Goal: Task Accomplishment & Management: Complete application form

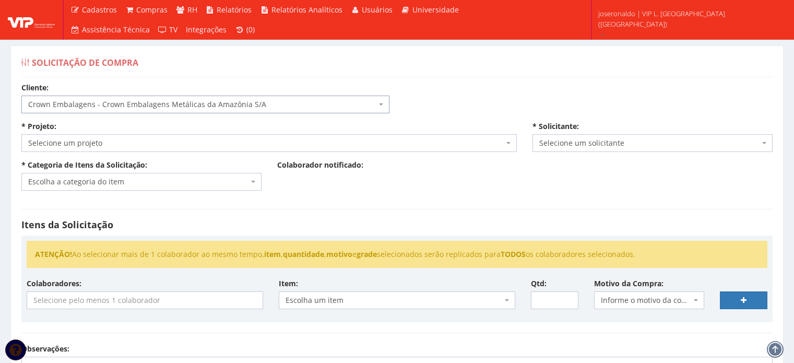
select select "23"
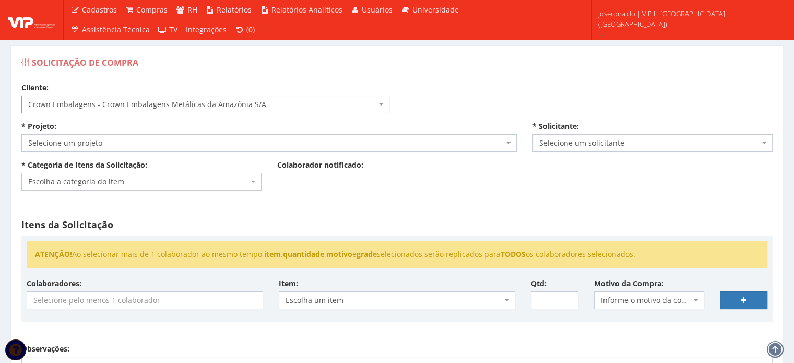
click at [75, 101] on span "Crown Embalagens - Crown Embalagens Metálicas da Amazônia S/A" at bounding box center [202, 104] width 348 height 10
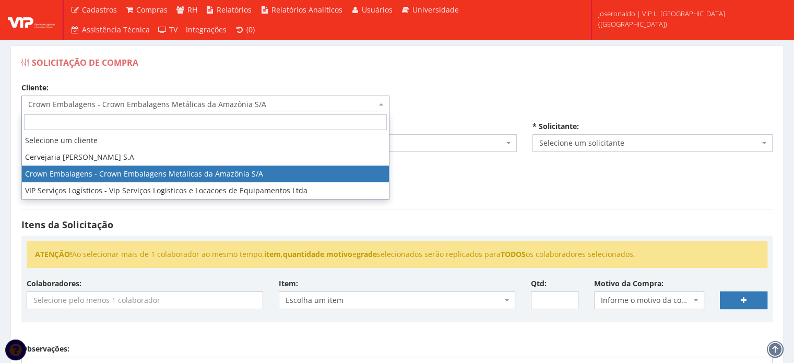
click at [75, 101] on span "Crown Embalagens - Crown Embalagens Metálicas da Amazônia S/A" at bounding box center [202, 104] width 348 height 10
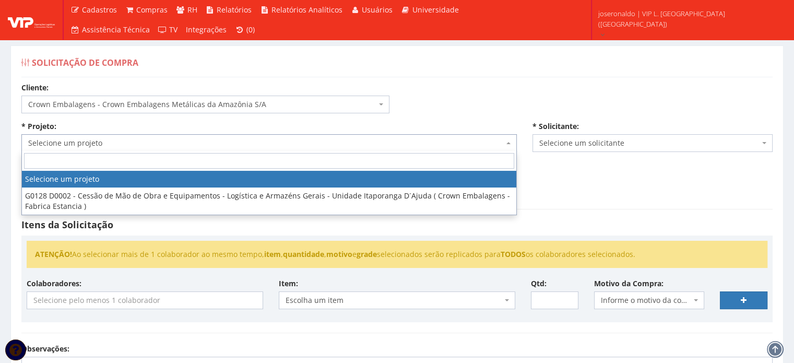
click at [100, 138] on span "Selecione um projeto" at bounding box center [265, 143] width 475 height 10
drag, startPoint x: 106, startPoint y: 142, endPoint x: 111, endPoint y: 177, distance: 35.7
click at [109, 158] on div "Cliente: Selecione um cliente Cervejaria Ambev - Ambev S.A Crown Embalagens - C…" at bounding box center [397, 314] width 767 height 464
click at [110, 172] on div "* Categoria de Itens da Solicitação: Escolha a categoria do item EPIs (Não durá…" at bounding box center [142, 175] width 256 height 31
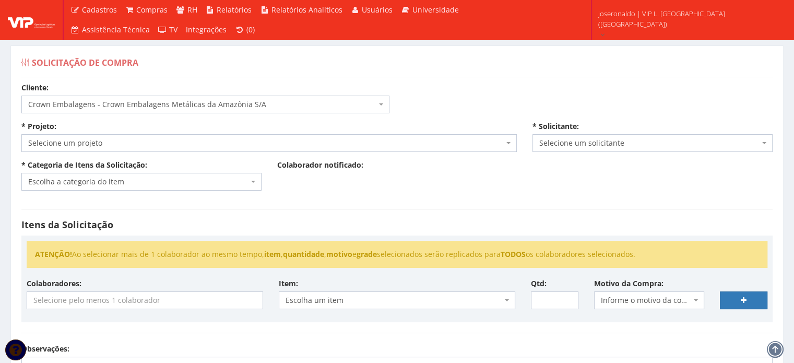
click at [110, 143] on span "Selecione um projeto" at bounding box center [265, 143] width 475 height 10
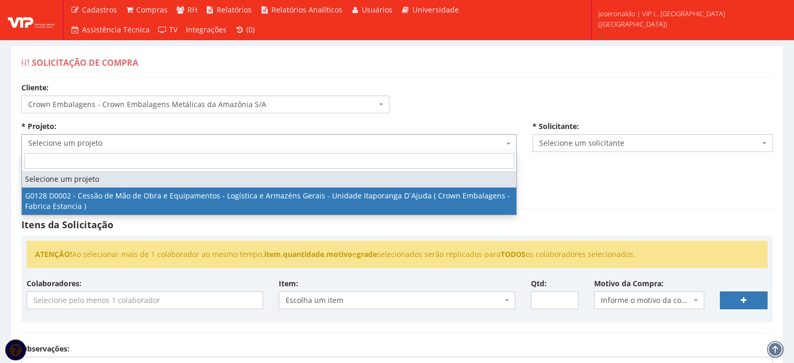
drag, startPoint x: 113, startPoint y: 198, endPoint x: 136, endPoint y: 196, distance: 23.0
select select "128"
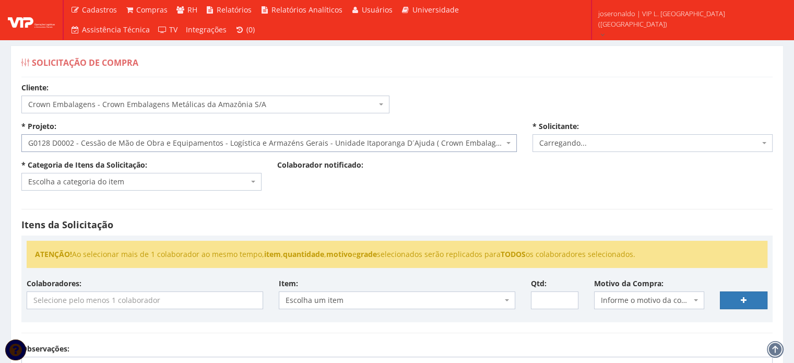
select select "1278"
click at [97, 178] on span "Escolha a categoria do item" at bounding box center [138, 181] width 220 height 10
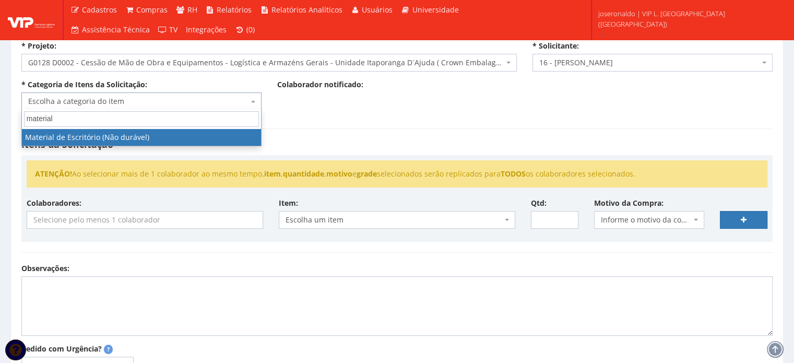
scroll to position [17, 0]
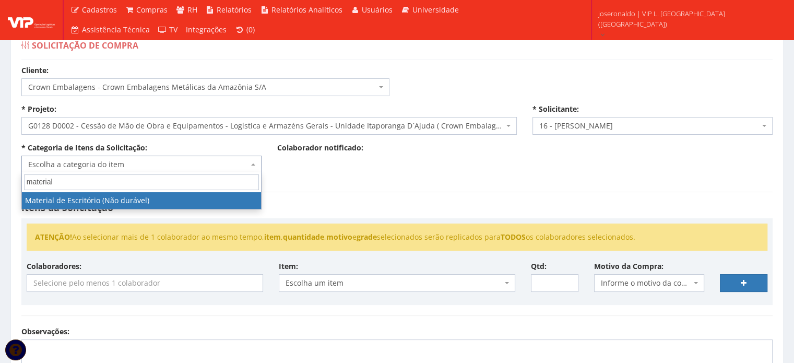
type input "material"
select select "16"
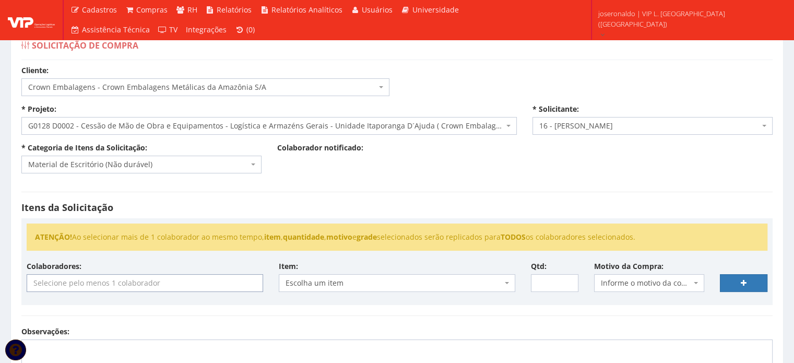
click at [121, 284] on input "search" at bounding box center [144, 283] width 235 height 17
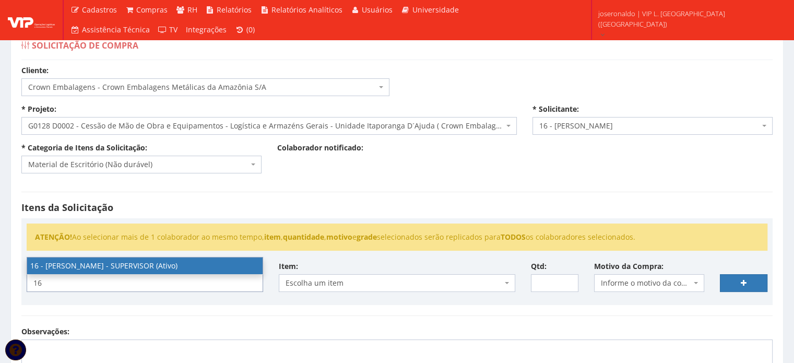
type input "16"
select select "1278"
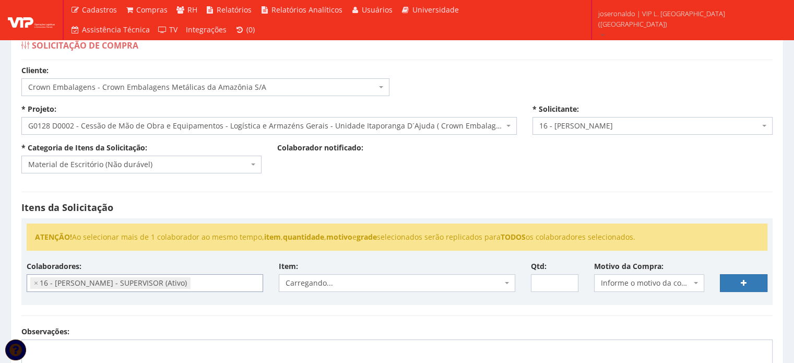
scroll to position [148, 0]
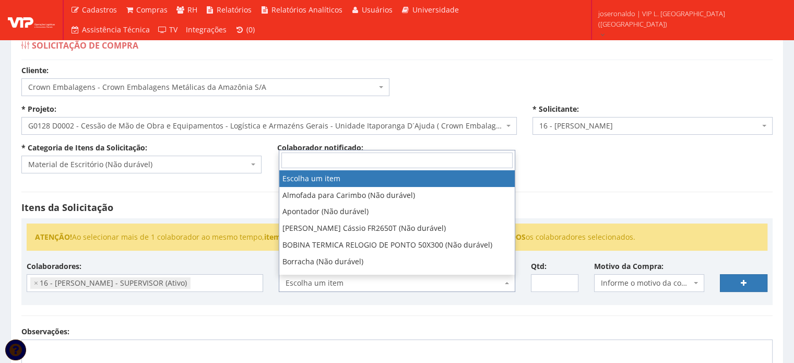
click at [330, 283] on span "Escolha um item" at bounding box center [393, 283] width 217 height 10
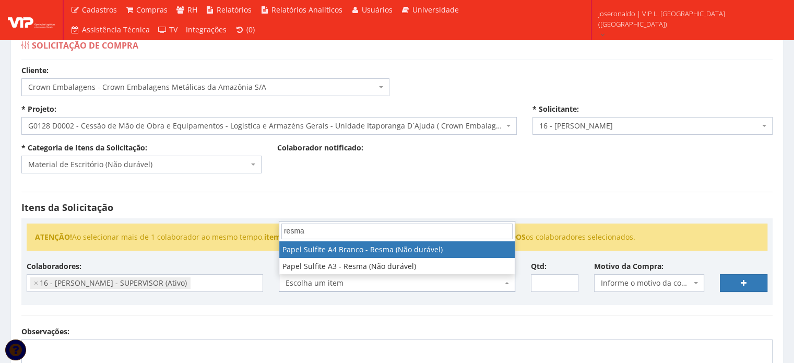
type input "resma"
select select "907"
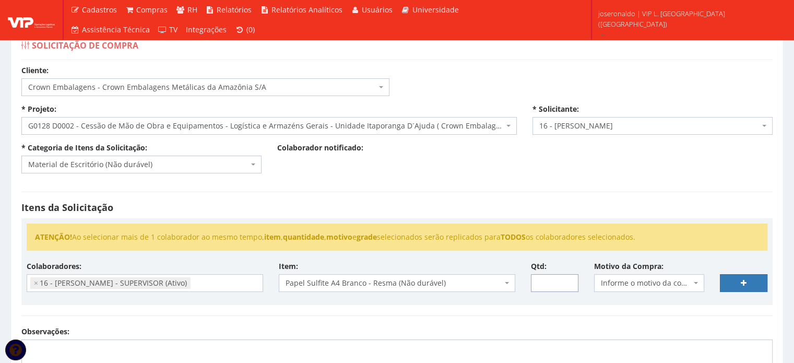
click at [548, 283] on input "Qtd:" at bounding box center [554, 283] width 47 height 18
type input "15"
click at [651, 281] on span "Informe o motivo da compra" at bounding box center [646, 283] width 91 height 10
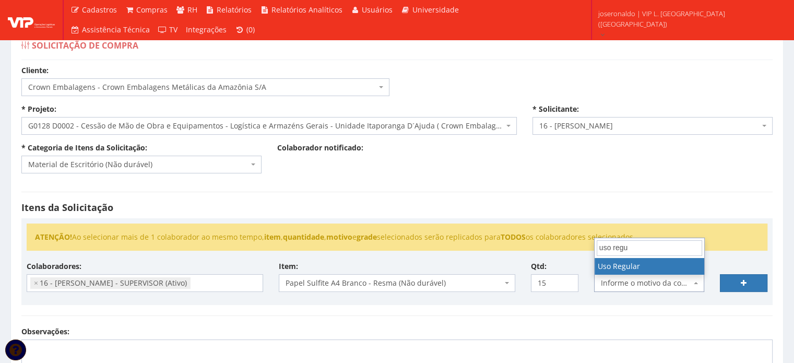
type input "uso regu"
select select "13"
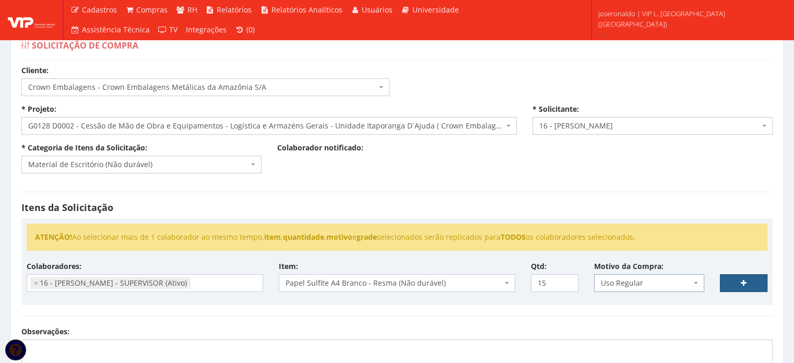
click at [747, 276] on link at bounding box center [743, 283] width 47 height 18
select select
type input "0"
select select
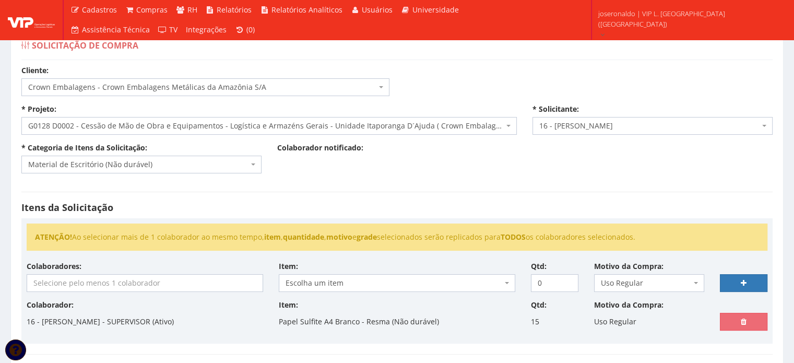
click at [113, 288] on input "search" at bounding box center [144, 283] width 235 height 17
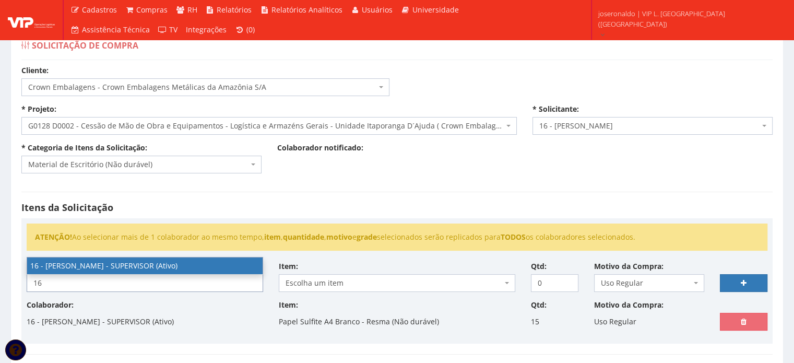
type input "16"
select select "1278"
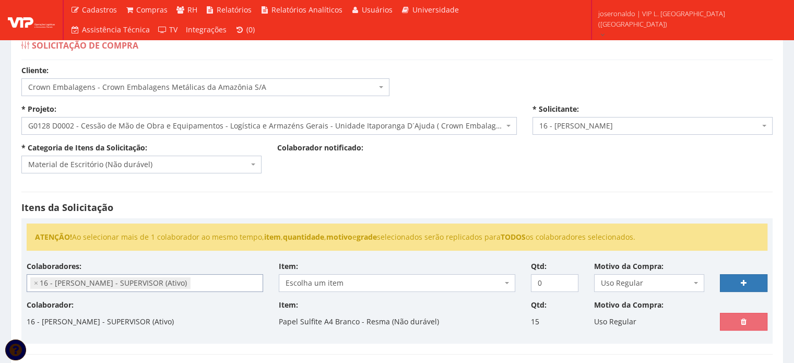
click at [358, 279] on span "Escolha um item" at bounding box center [393, 283] width 217 height 10
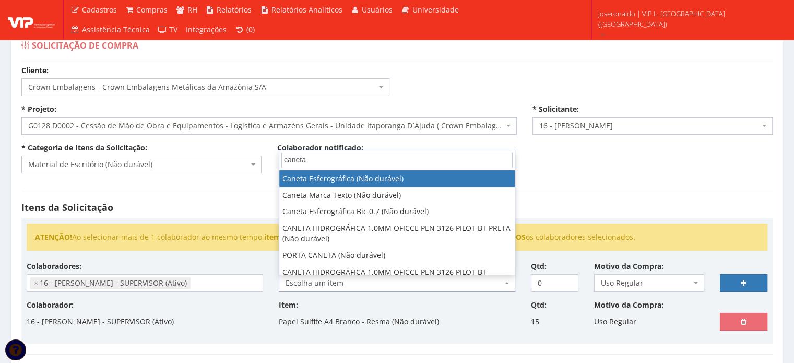
type input "caneta"
select select "76"
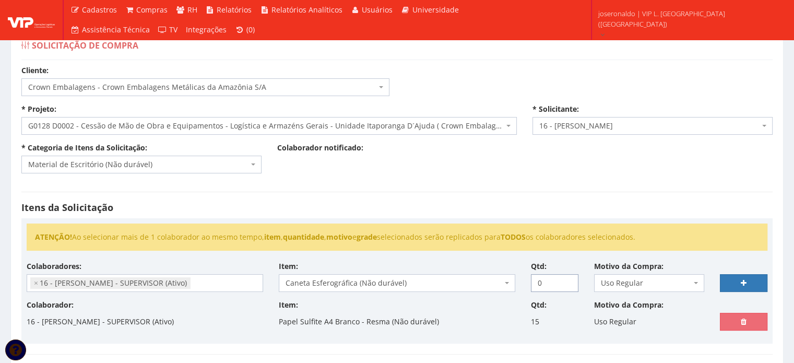
drag, startPoint x: 546, startPoint y: 284, endPoint x: 532, endPoint y: 283, distance: 13.6
click at [533, 283] on input "0" at bounding box center [554, 283] width 47 height 18
type input "20"
click at [728, 278] on link at bounding box center [743, 283] width 47 height 18
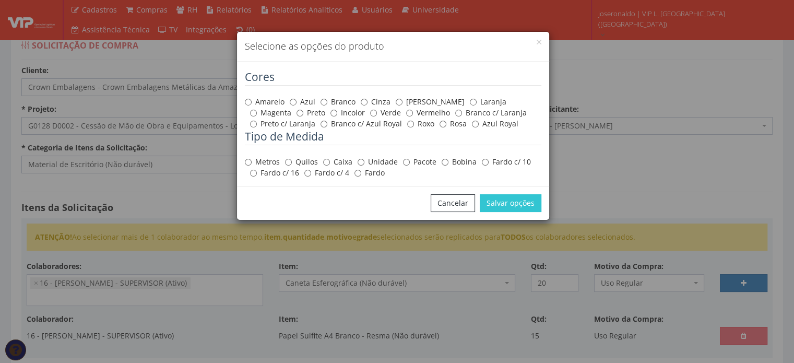
click at [308, 103] on label "Azul" at bounding box center [303, 102] width 26 height 10
click at [296, 103] on input "Azul" at bounding box center [293, 102] width 7 height 7
radio input "true"
click at [518, 205] on button "Salvar opções" at bounding box center [511, 203] width 62 height 18
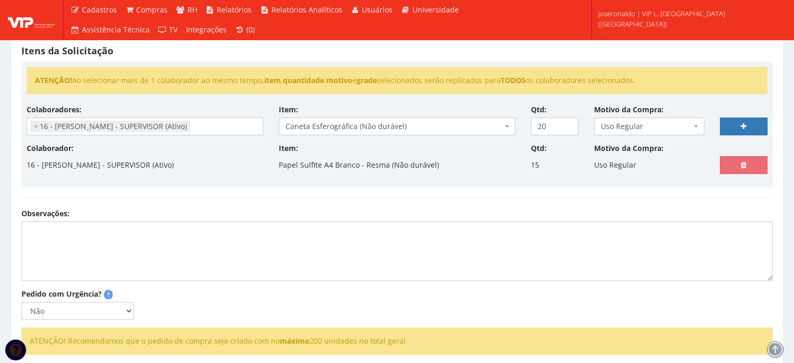
select select
type input "0"
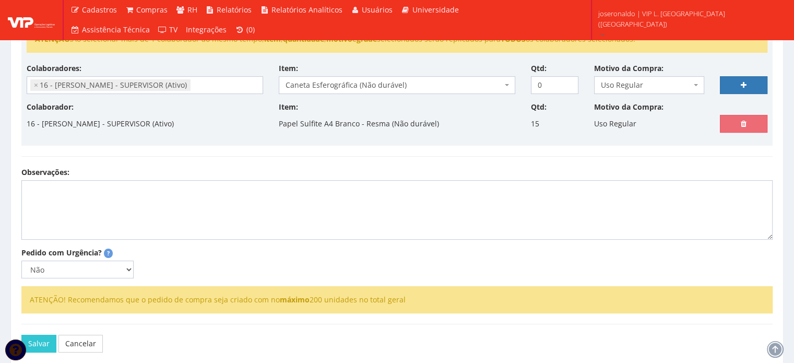
select select
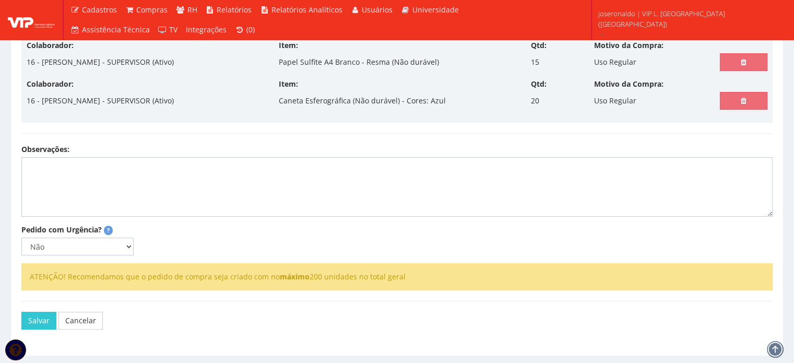
scroll to position [278, 0]
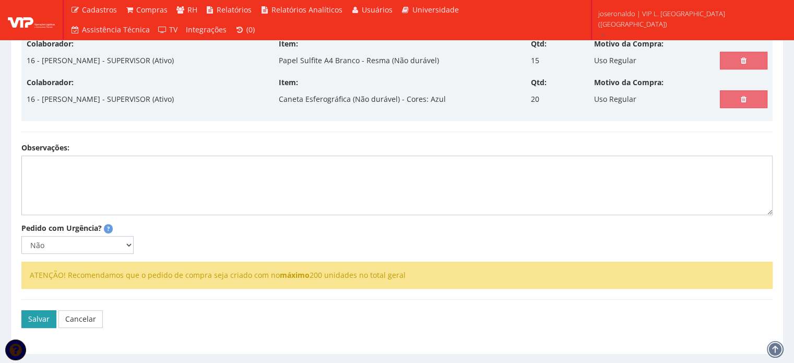
click at [43, 314] on button "Salvar" at bounding box center [38, 319] width 35 height 18
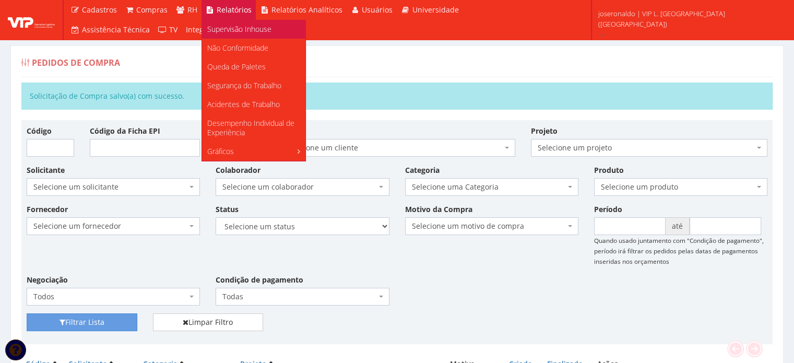
drag, startPoint x: 230, startPoint y: 27, endPoint x: 352, endPoint y: 35, distance: 122.9
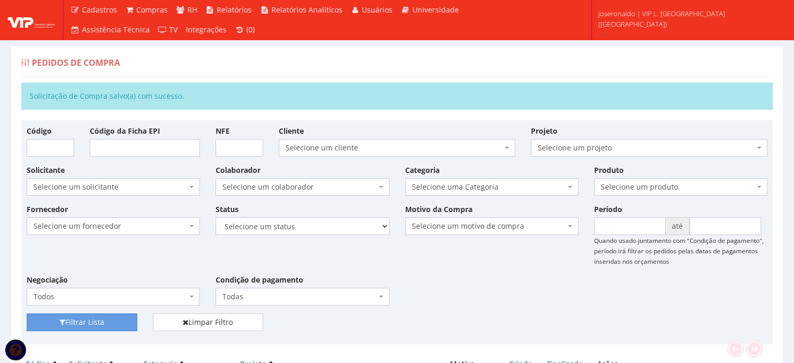
click at [0, 0] on span "Supervisão Inhouse" at bounding box center [0, 0] width 0 height 0
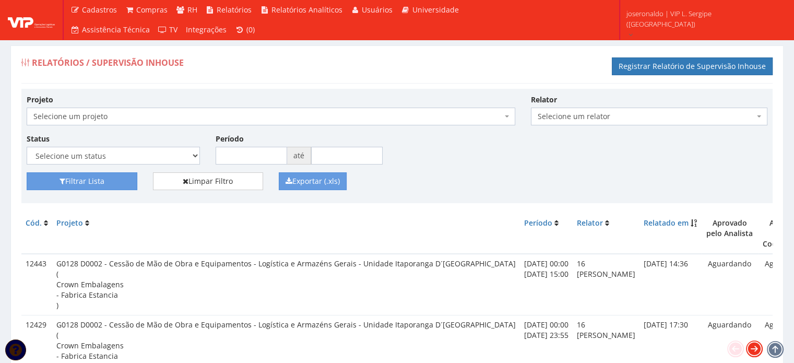
click at [754, 348] on icon at bounding box center [754, 348] width 15 height 15
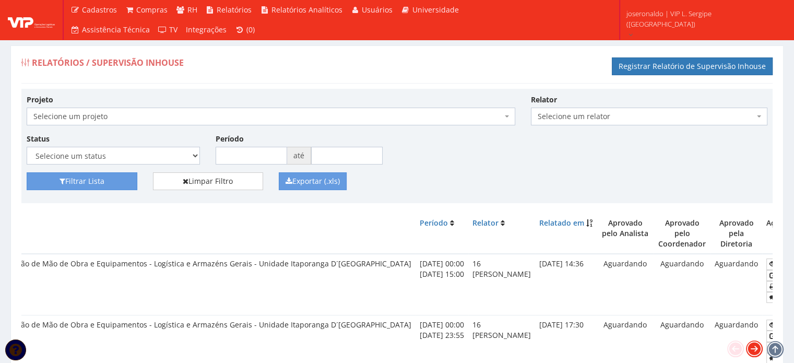
click at [754, 348] on icon at bounding box center [754, 348] width 15 height 15
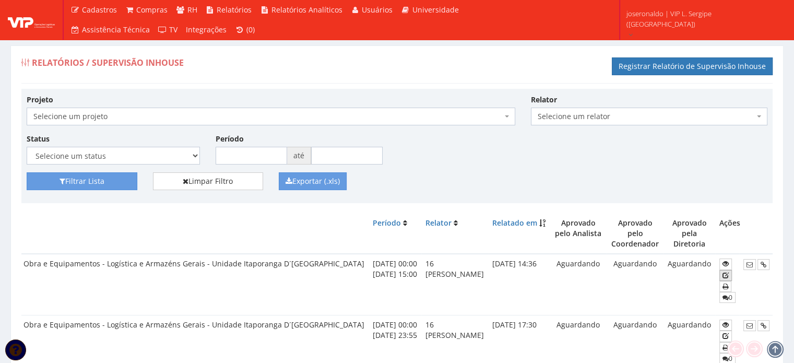
click at [725, 272] on icon at bounding box center [725, 274] width 6 height 7
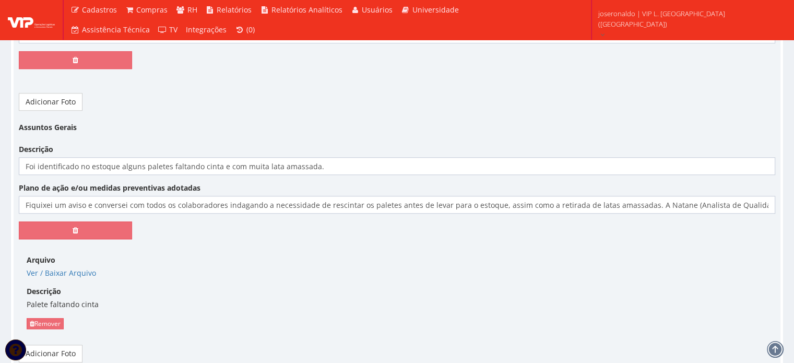
scroll to position [850, 0]
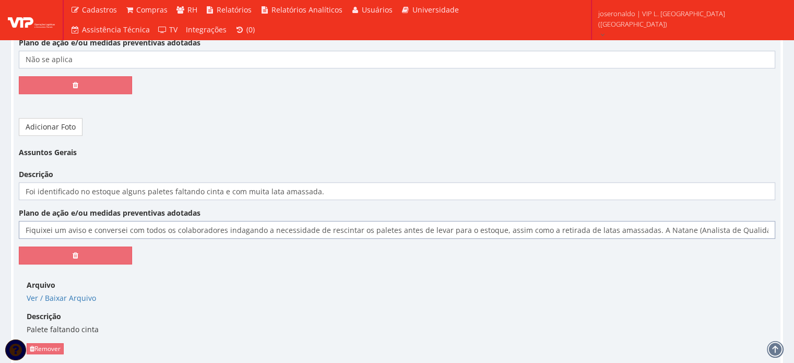
click at [42, 221] on input "Fiquixei um aviso e conversei com todos os colaboradores indagando a necessidad…" at bounding box center [397, 230] width 756 height 18
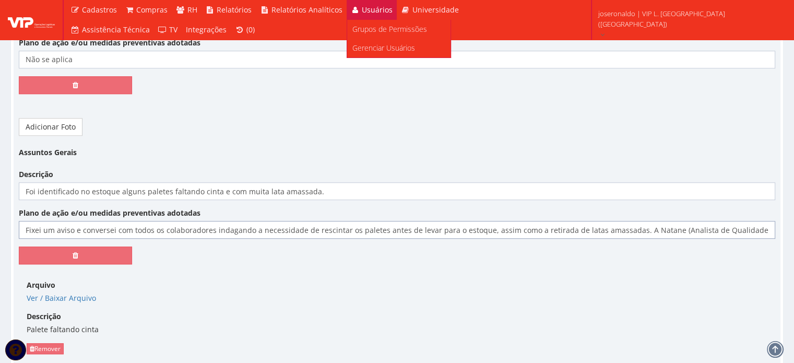
type input "Fixei um aviso e conversei com todos os colaboradores indagando a necessidade d…"
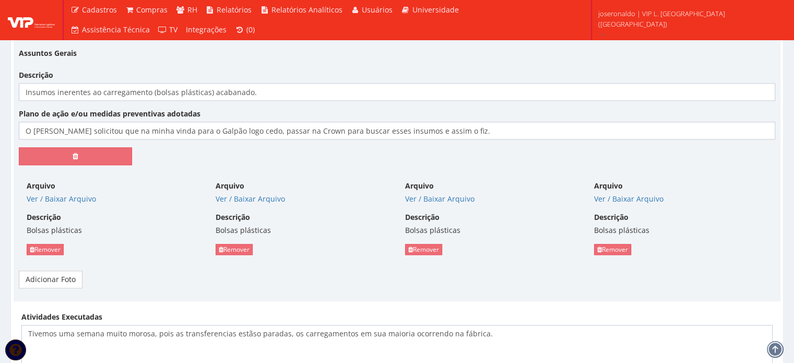
scroll to position [1476, 0]
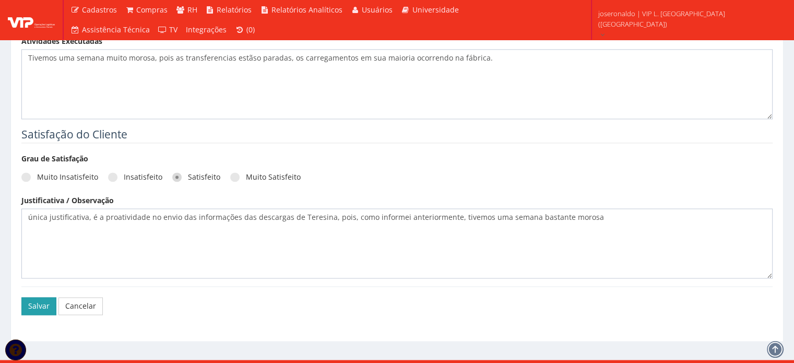
click at [33, 299] on button "Salvar" at bounding box center [38, 306] width 35 height 18
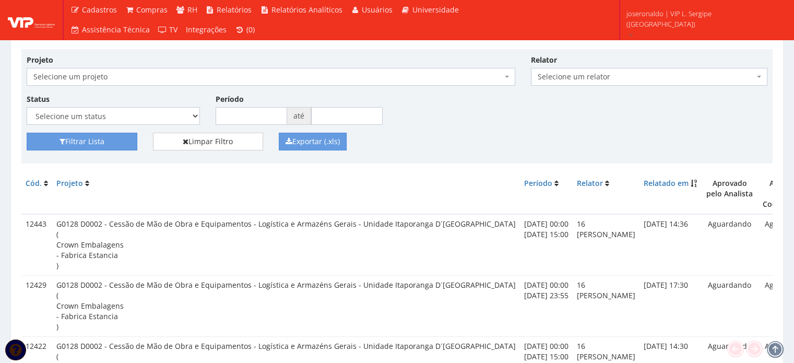
scroll to position [209, 0]
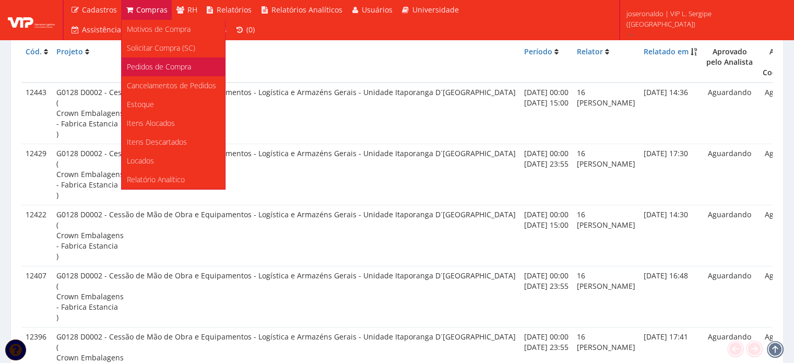
click at [151, 68] on span "Pedidos de Compra" at bounding box center [159, 67] width 64 height 10
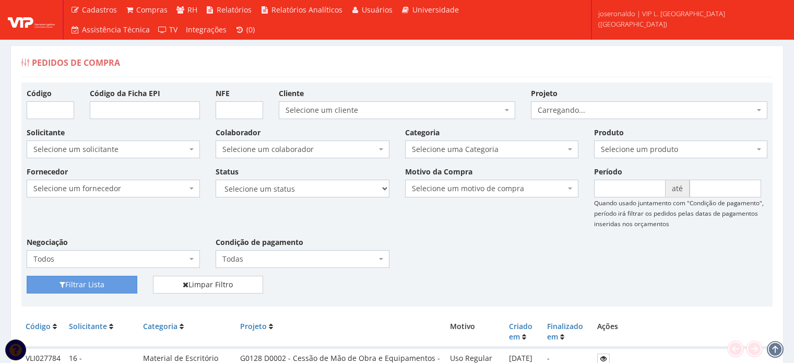
scroll to position [209, 0]
